Goal: Book appointment/travel/reservation

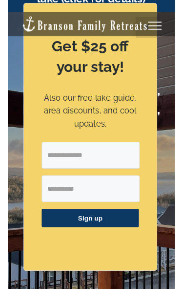
scroll to position [54, 0]
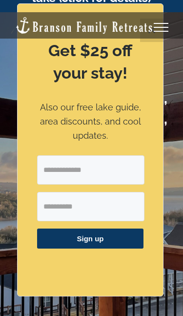
click at [151, 30] on link "Toggle Menu" at bounding box center [161, 27] width 39 height 9
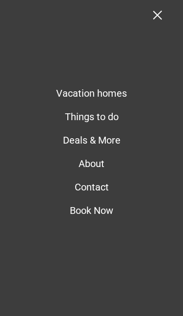
click at [117, 91] on span "Vacation homes" at bounding box center [91, 93] width 71 height 12
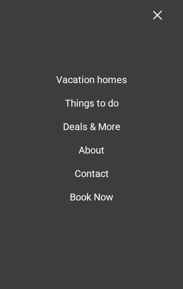
click at [105, 125] on span "Deals & More" at bounding box center [92, 127] width 58 height 12
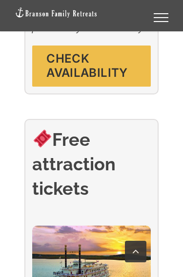
scroll to position [1303, 0]
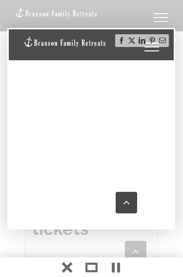
scroll to position [1025, 0]
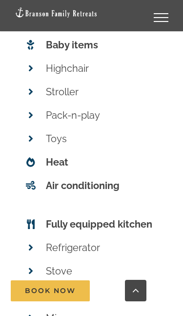
scroll to position [5467, 0]
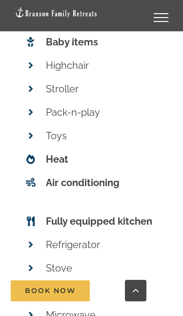
click at [53, 276] on span "Book Now" at bounding box center [50, 291] width 51 height 8
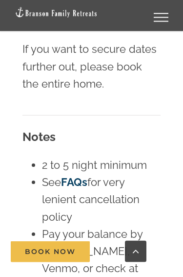
scroll to position [8355, 0]
